Goal: Book appointment/travel/reservation

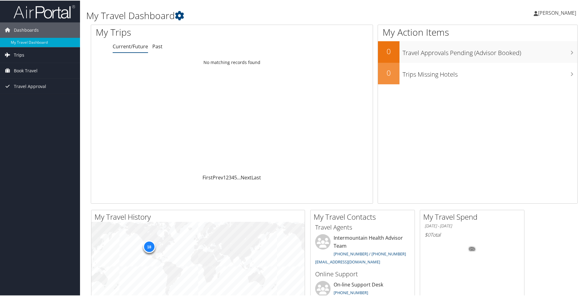
click at [16, 54] on span "Trips" at bounding box center [19, 54] width 10 height 15
click at [18, 98] on span "Book Travel" at bounding box center [26, 97] width 24 height 15
click at [22, 96] on span "Book Travel" at bounding box center [26, 97] width 24 height 15
click at [26, 96] on span "Book Travel" at bounding box center [26, 97] width 24 height 15
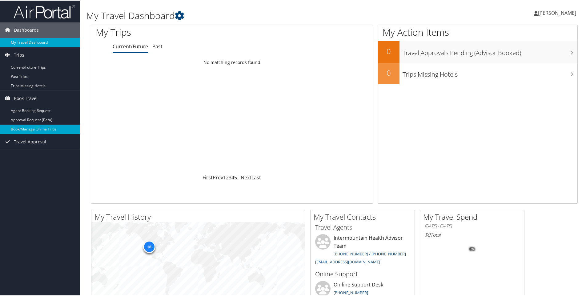
click at [27, 129] on link "Book/Manage Online Trips" at bounding box center [40, 128] width 80 height 9
